Goal: Transaction & Acquisition: Book appointment/travel/reservation

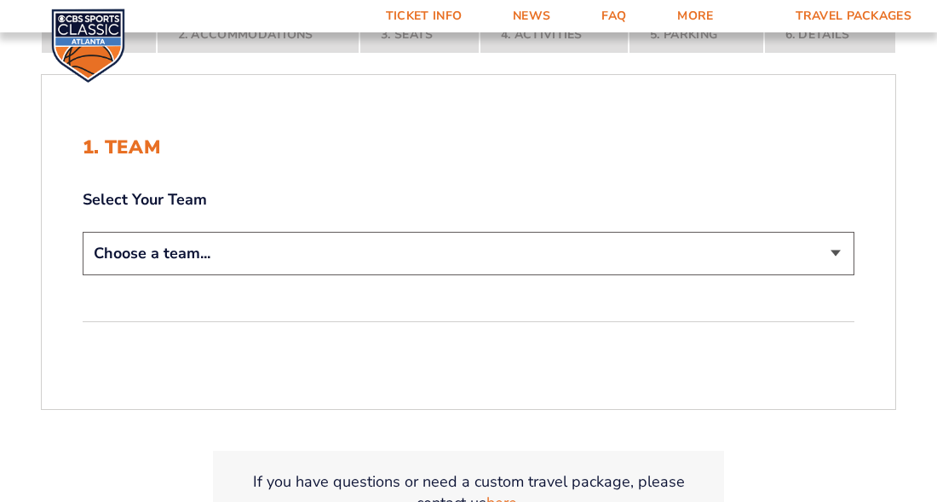
scroll to position [341, 0]
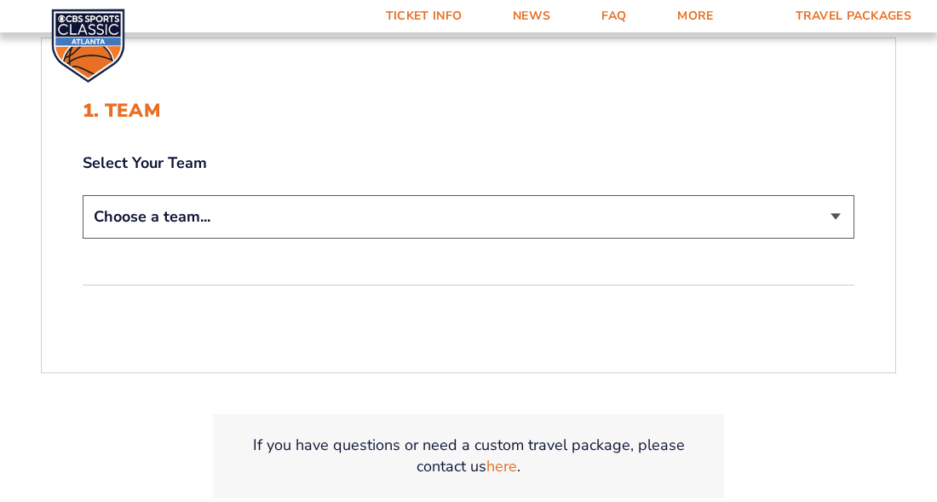
click at [833, 220] on select "Choose a team... [US_STATE] Wildcats [US_STATE] State Buckeyes [US_STATE] Tar H…" at bounding box center [469, 216] width 772 height 43
select select "20108"
click at [83, 195] on select "Choose a team... [US_STATE] Wildcats [US_STATE] State Buckeyes [US_STATE] Tar H…" at bounding box center [469, 216] width 772 height 43
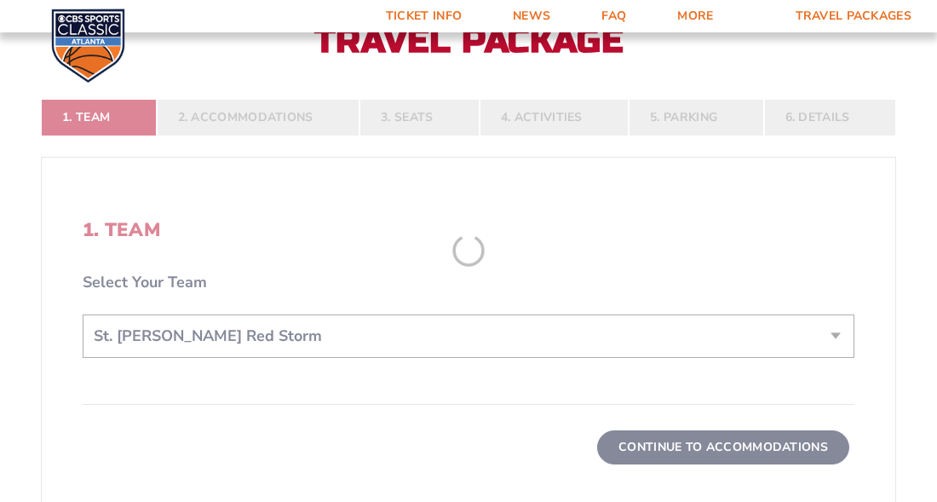
scroll to position [460, 0]
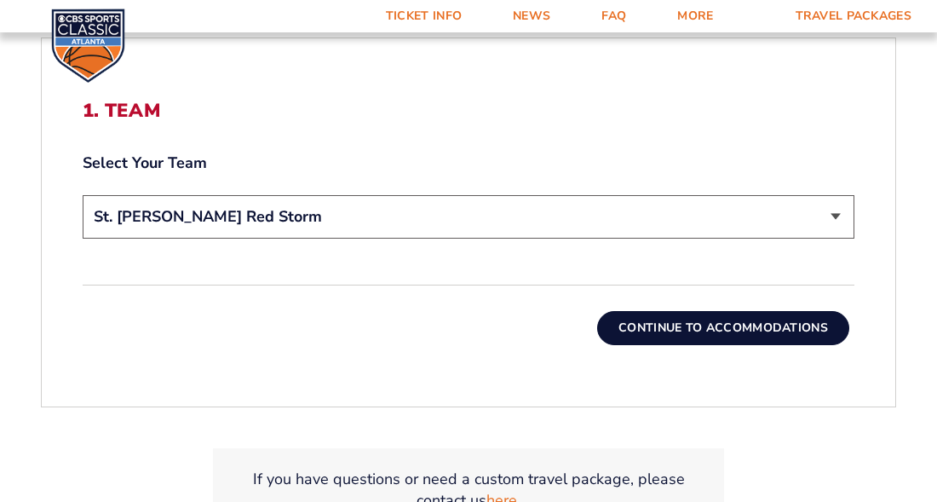
click at [735, 333] on button "Continue To Accommodations" at bounding box center [723, 328] width 252 height 34
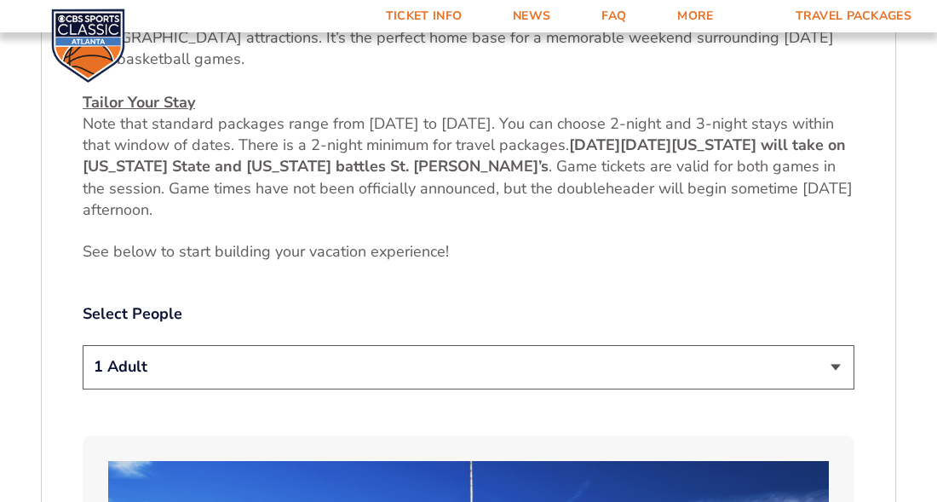
scroll to position [747, 0]
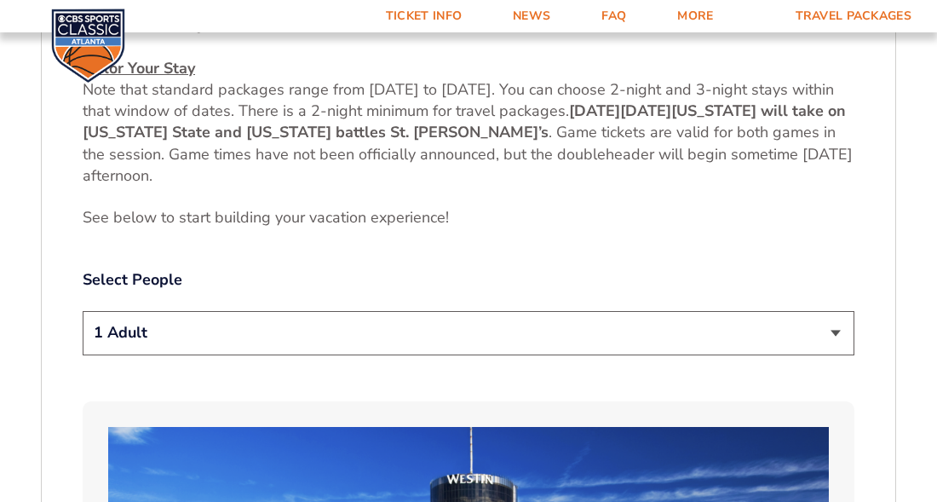
click at [833, 312] on select "1 Adult 2 Adults 3 Adults 4 Adults 2 Adults + 1 Child 2 Adults + 2 Children 2 A…" at bounding box center [469, 332] width 772 height 43
click at [83, 311] on select "1 Adult 2 Adults 3 Adults 4 Adults 2 Adults + 1 Child 2 Adults + 2 Children 2 A…" at bounding box center [469, 332] width 772 height 43
click at [837, 316] on select "1 Adult 2 Adults 3 Adults 4 Adults 2 Adults + 1 Child 2 Adults + 2 Children 2 A…" at bounding box center [469, 332] width 772 height 43
select select "2 Adults"
click at [83, 311] on select "1 Adult 2 Adults 3 Adults 4 Adults 2 Adults + 1 Child 2 Adults + 2 Children 2 A…" at bounding box center [469, 332] width 772 height 43
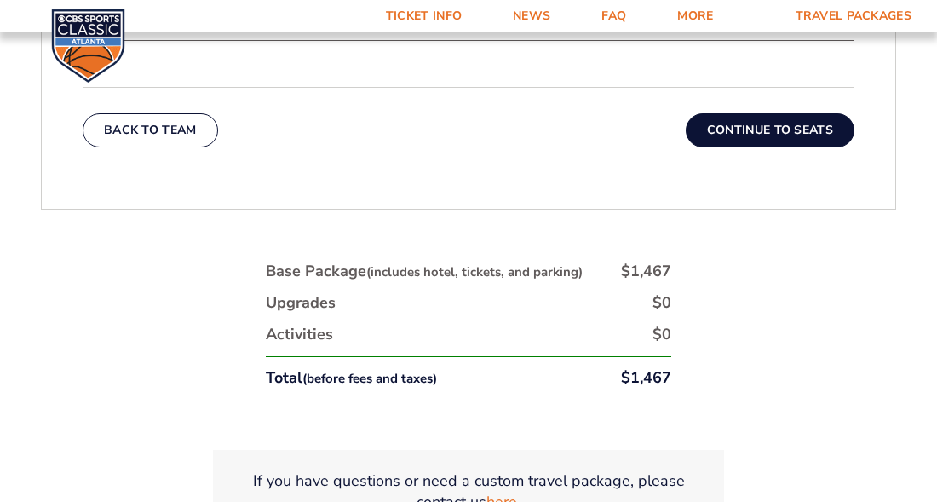
scroll to position [2895, 0]
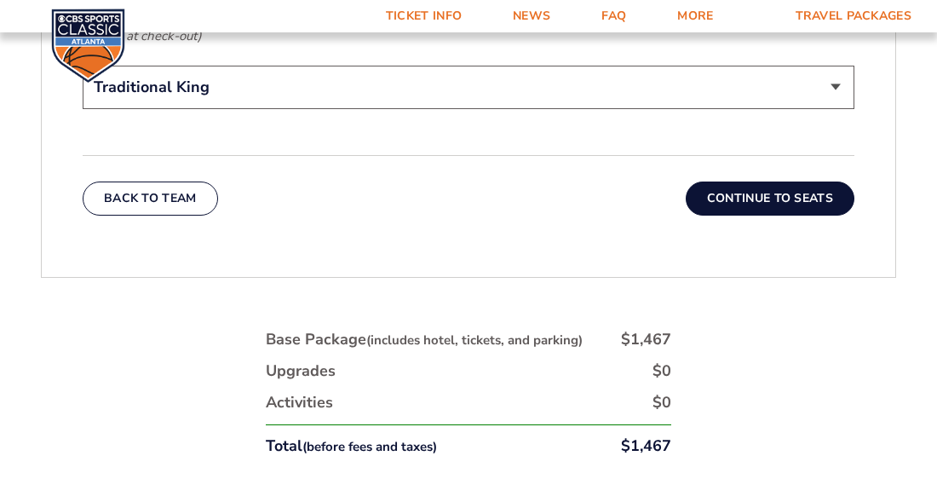
click at [787, 182] on button "Continue To Seats" at bounding box center [770, 199] width 169 height 34
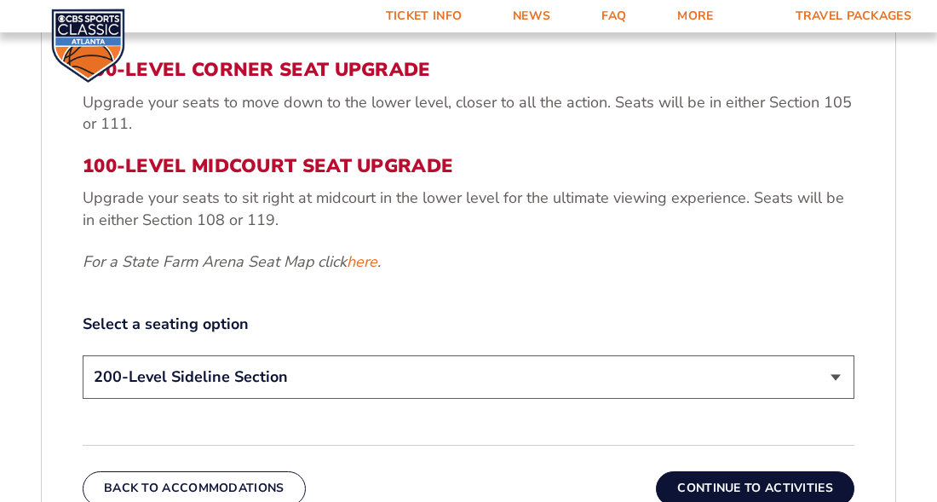
scroll to position [679, 0]
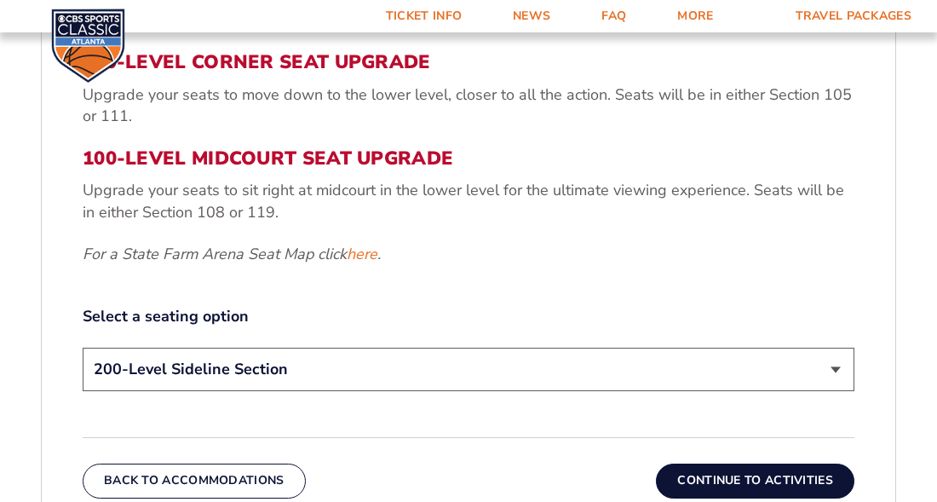
click at [834, 348] on select "200-Level Sideline Section 100-Level Corner Seat Upgrade (+$120 per person) 100…" at bounding box center [469, 369] width 772 height 43
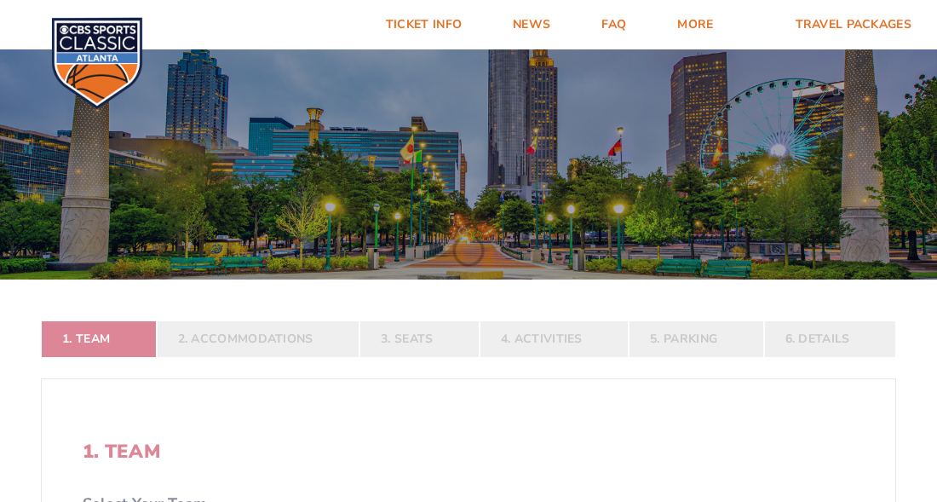
select select "20108"
